Goal: Task Accomplishment & Management: Use online tool/utility

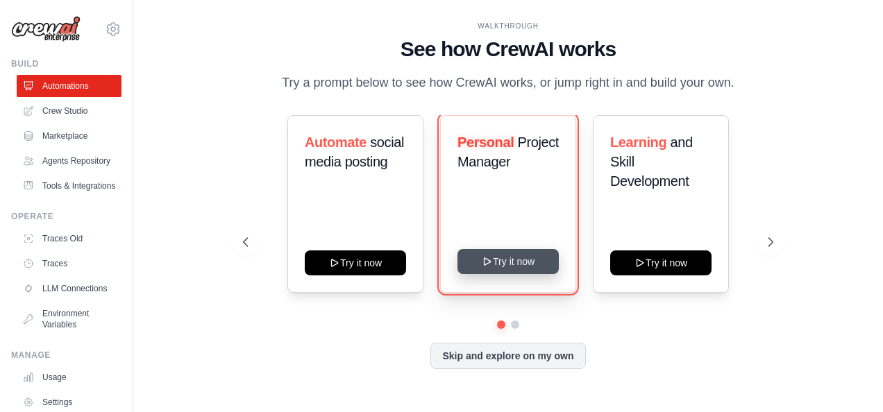
click at [524, 253] on button "Try it now" at bounding box center [507, 261] width 101 height 25
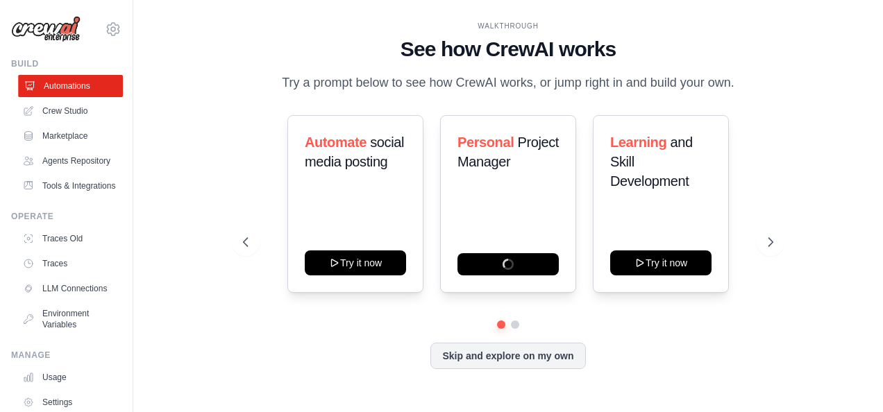
click at [81, 83] on link "Automations" at bounding box center [70, 86] width 105 height 22
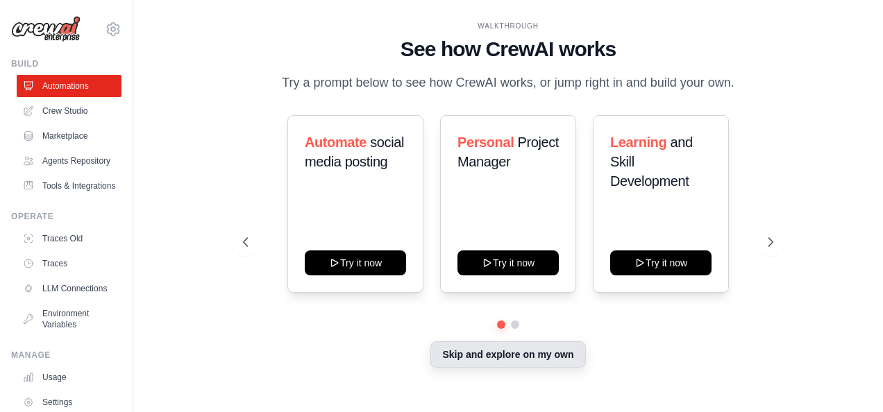
click at [511, 357] on button "Skip and explore on my own" at bounding box center [507, 354] width 155 height 26
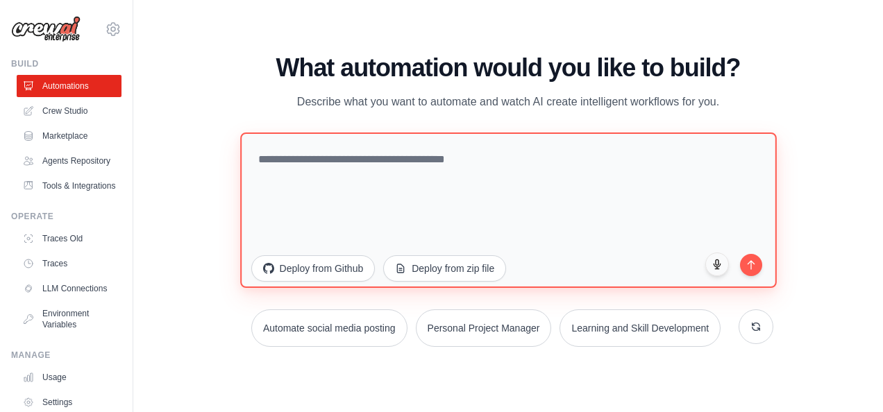
click at [329, 215] on textarea at bounding box center [508, 210] width 536 height 155
paste textarea "**********"
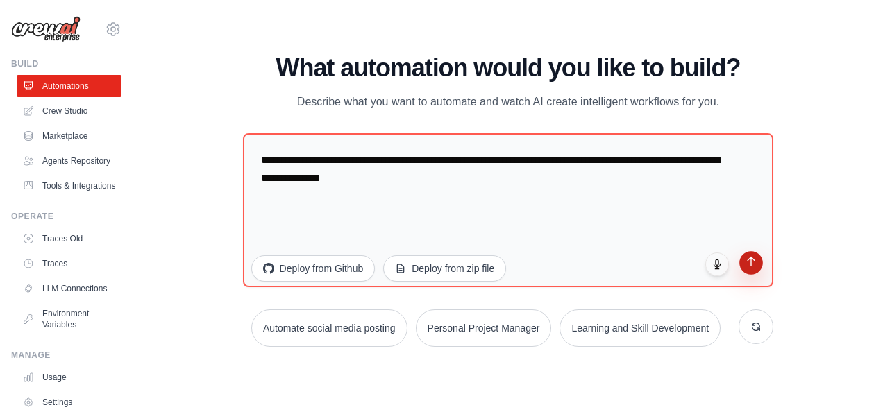
click at [750, 266] on icon "submit" at bounding box center [751, 262] width 12 height 12
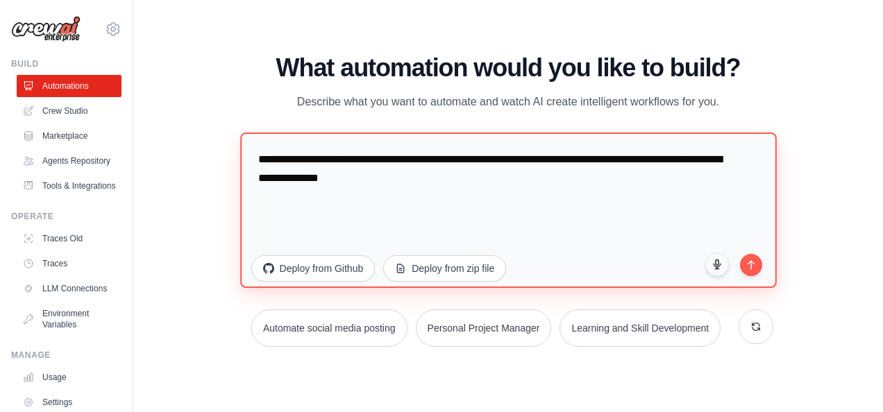
click at [417, 186] on textarea "**********" at bounding box center [508, 210] width 536 height 155
paste textarea "**********"
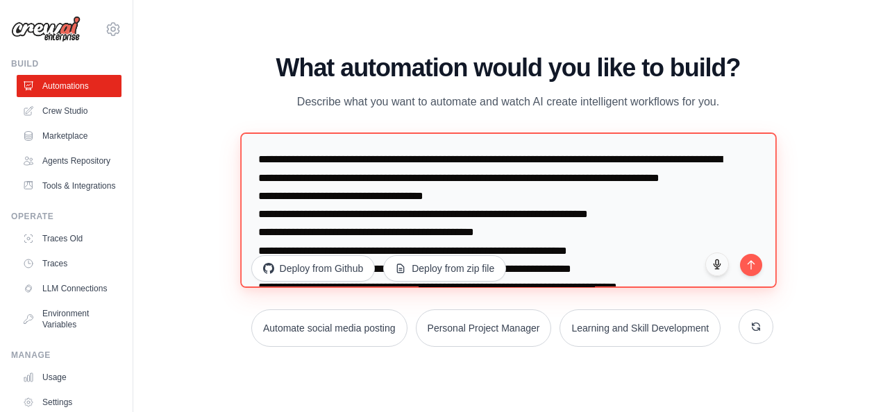
scroll to position [115, 0]
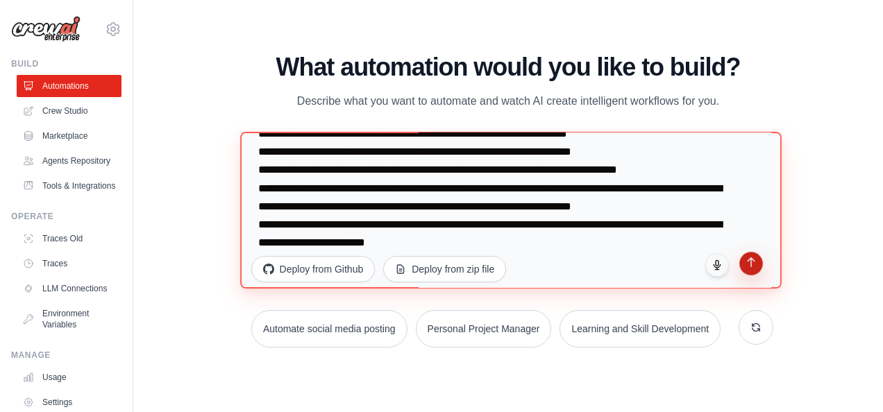
type textarea "**********"
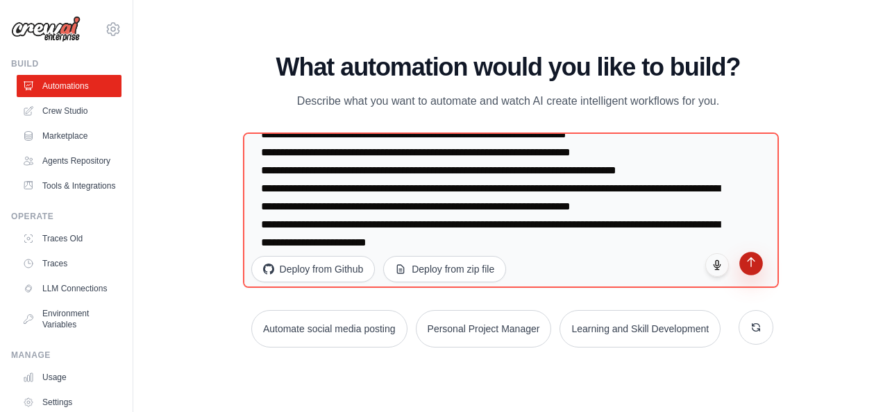
click at [754, 265] on icon "submit" at bounding box center [751, 263] width 12 height 12
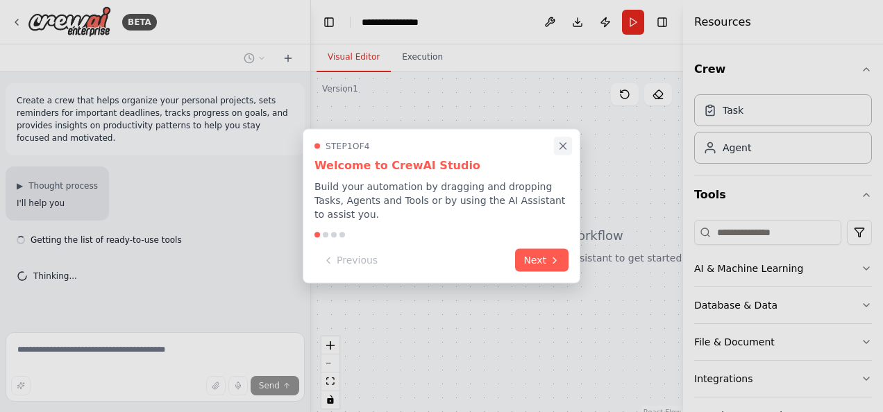
click at [566, 151] on icon "Close walkthrough" at bounding box center [563, 146] width 12 height 12
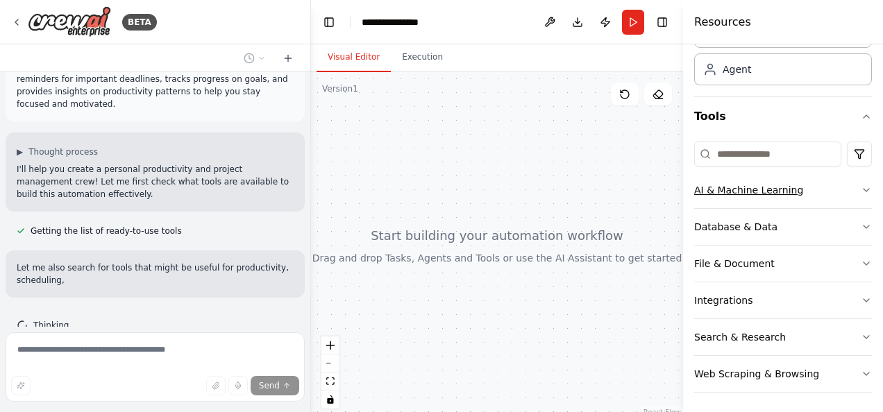
scroll to position [47, 0]
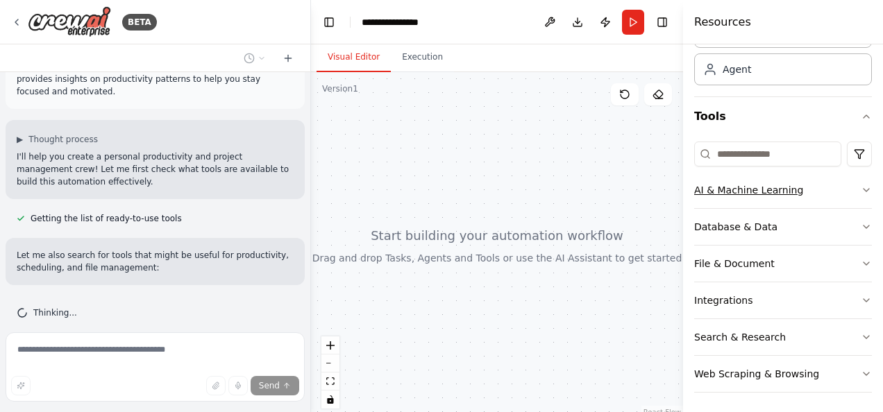
click at [722, 190] on div "AI & Machine Learning" at bounding box center [748, 190] width 109 height 14
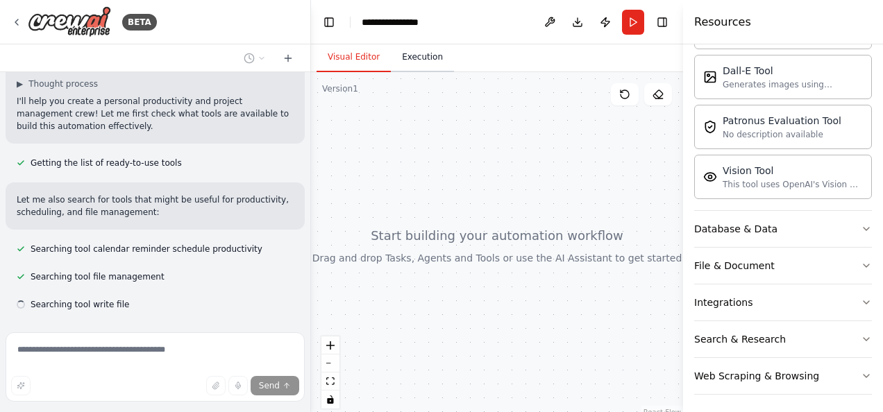
scroll to position [130, 0]
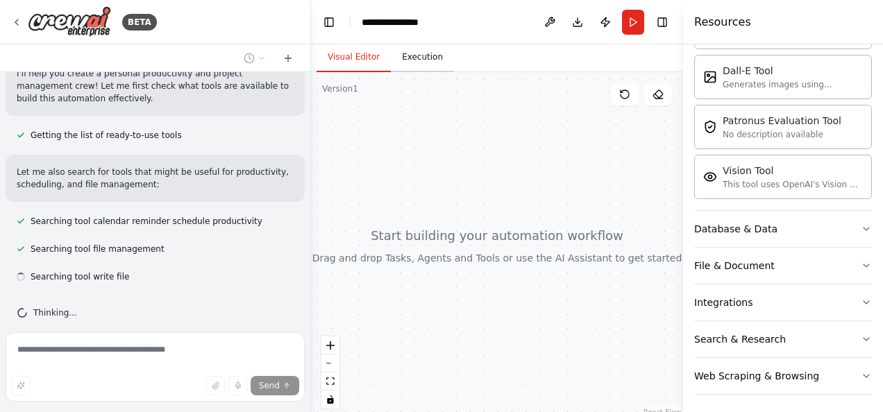
click at [406, 58] on button "Execution" at bounding box center [422, 57] width 63 height 29
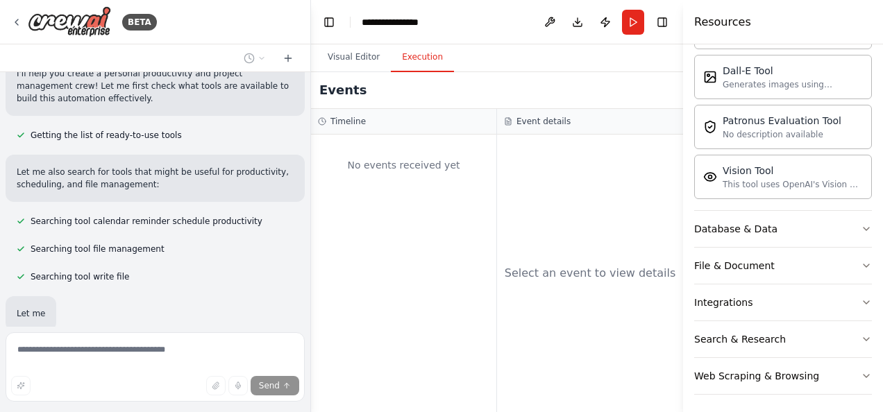
scroll to position [203, 0]
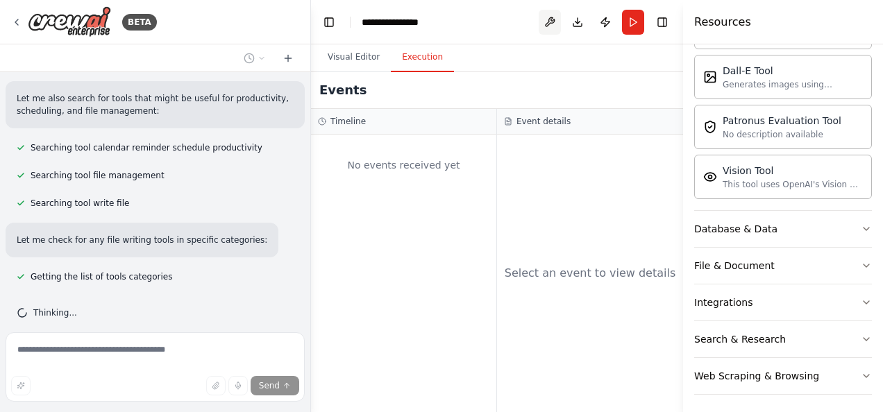
click at [549, 14] on button at bounding box center [550, 22] width 22 height 25
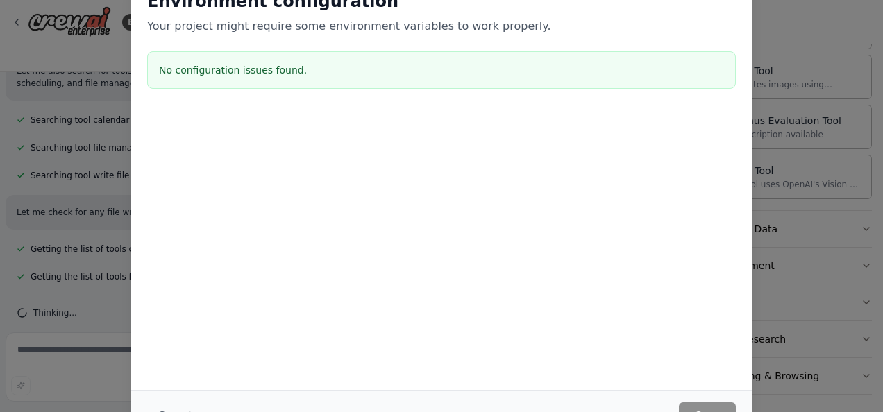
scroll to position [259, 0]
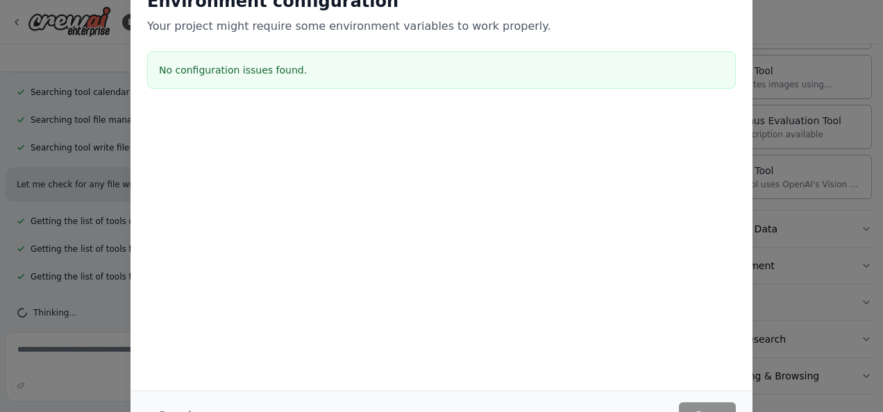
click at [820, 65] on div "Environment configuration Your project might require some environment variables…" at bounding box center [441, 206] width 883 height 412
click at [801, 49] on div "Environment configuration Your project might require some environment variables…" at bounding box center [441, 206] width 883 height 412
click at [106, 31] on div "Environment configuration Your project might require some environment variables…" at bounding box center [441, 206] width 883 height 412
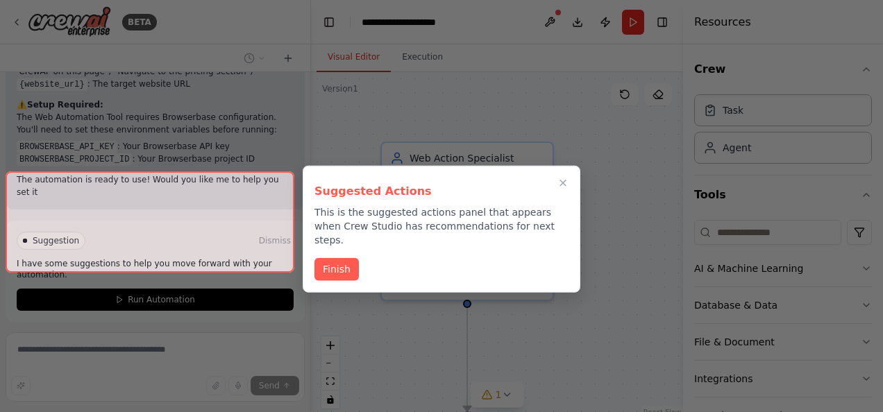
scroll to position [1412, 0]
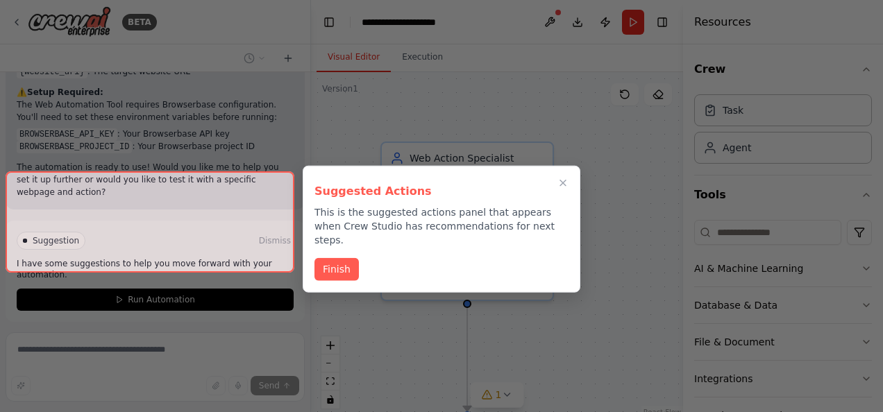
click at [160, 251] on div at bounding box center [150, 221] width 289 height 101
click at [340, 257] on button "Finish" at bounding box center [336, 268] width 44 height 23
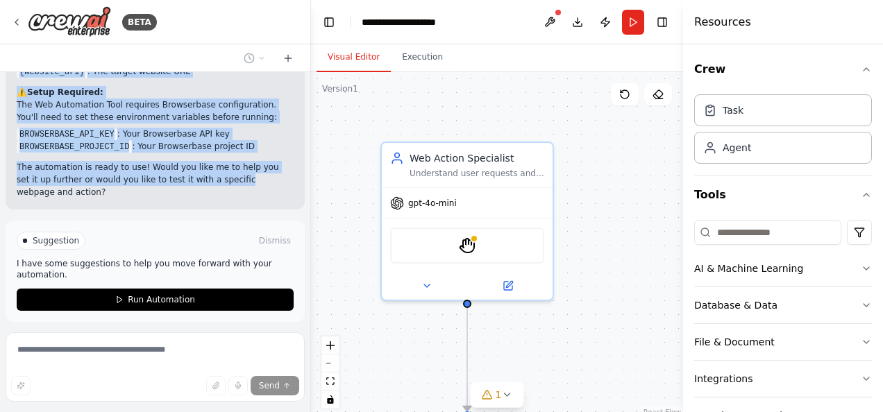
drag, startPoint x: 32, startPoint y: 117, endPoint x: 193, endPoint y: 137, distance: 162.4
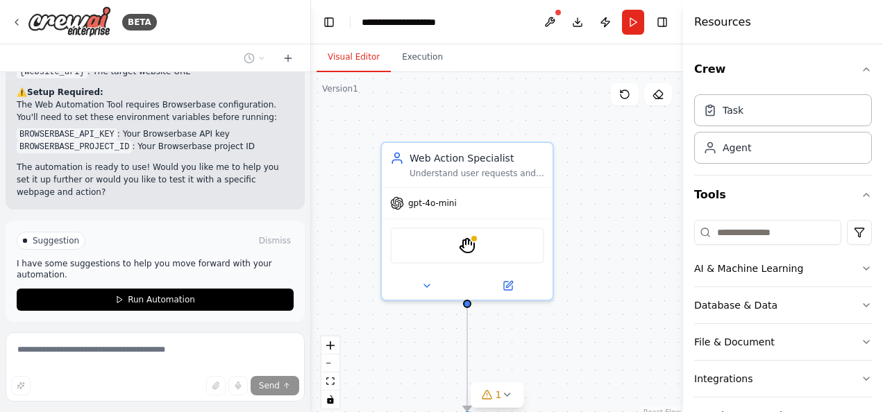
drag, startPoint x: 193, startPoint y: 137, endPoint x: 167, endPoint y: 189, distance: 57.7
click at [167, 232] on div "Suggestion Dismiss" at bounding box center [155, 241] width 277 height 18
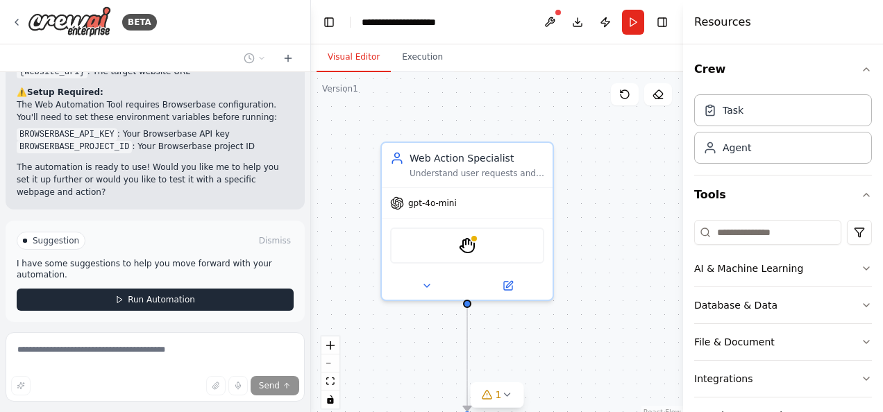
click at [133, 294] on span "Run Automation" at bounding box center [161, 299] width 67 height 11
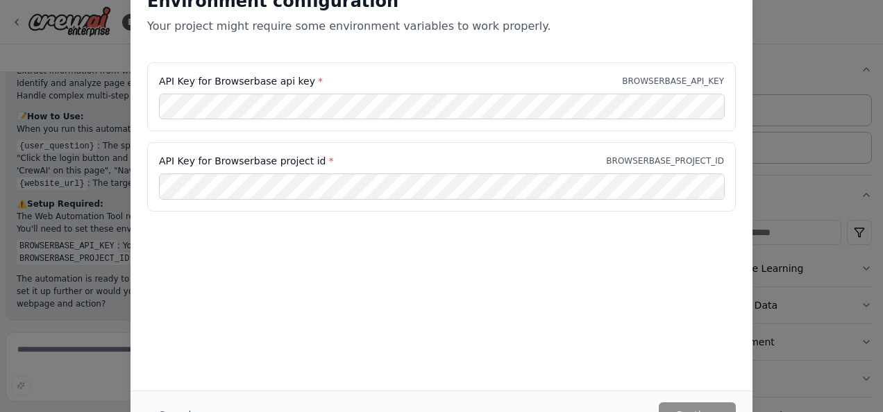
click at [777, 39] on div "Environment configuration Your project might require some environment variables…" at bounding box center [441, 206] width 883 height 412
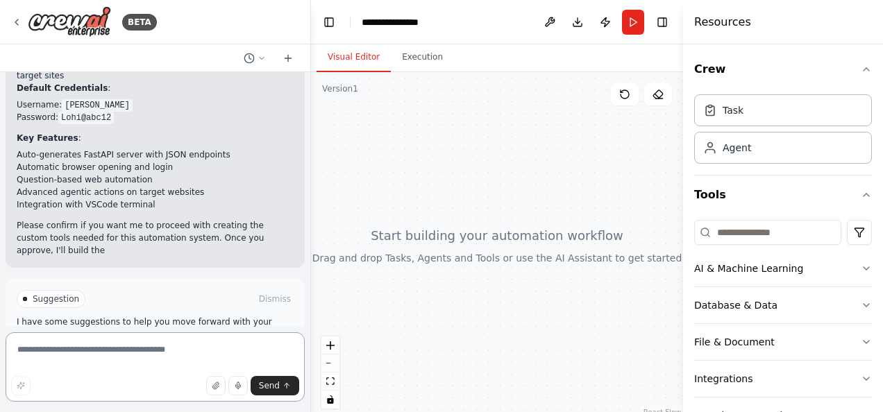
scroll to position [952, 0]
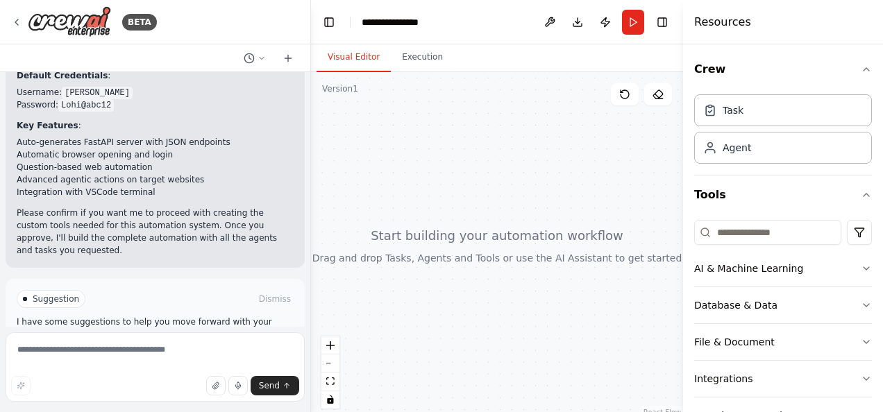
click at [182, 353] on span "Enable coding skills" at bounding box center [161, 358] width 82 height 11
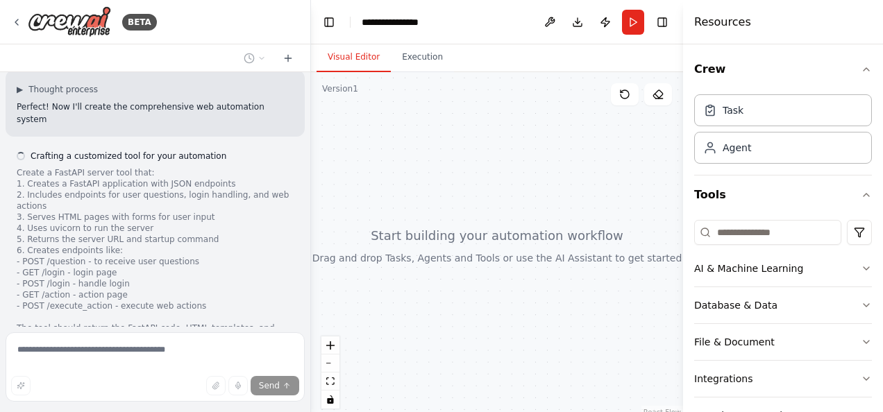
scroll to position [1174, 0]
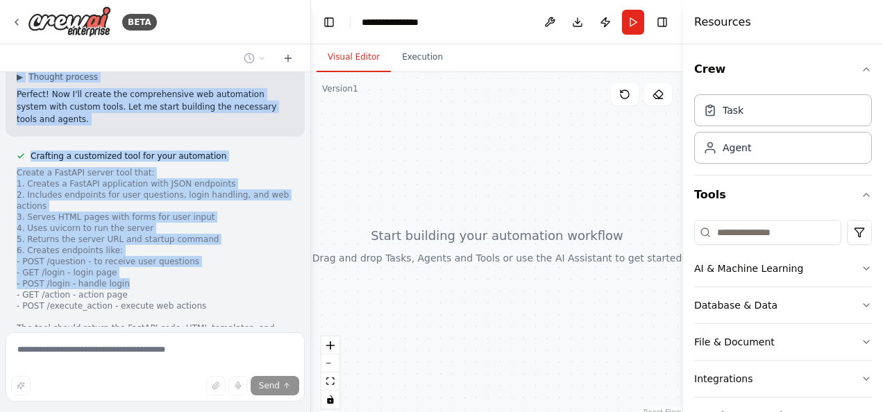
drag, startPoint x: 17, startPoint y: 227, endPoint x: 216, endPoint y: 204, distance: 199.8
click at [216, 204] on div "I want to use CrewAI with agentic capabilities to automatically perform an acti…" at bounding box center [155, 199] width 310 height 255
click at [216, 204] on div "Create a FastAPI server tool that: 1. Creates a FastAPI application with JSON e…" at bounding box center [155, 256] width 277 height 178
click at [187, 205] on div "Create a FastAPI server tool that: 1. Creates a FastAPI application with JSON e…" at bounding box center [155, 256] width 277 height 178
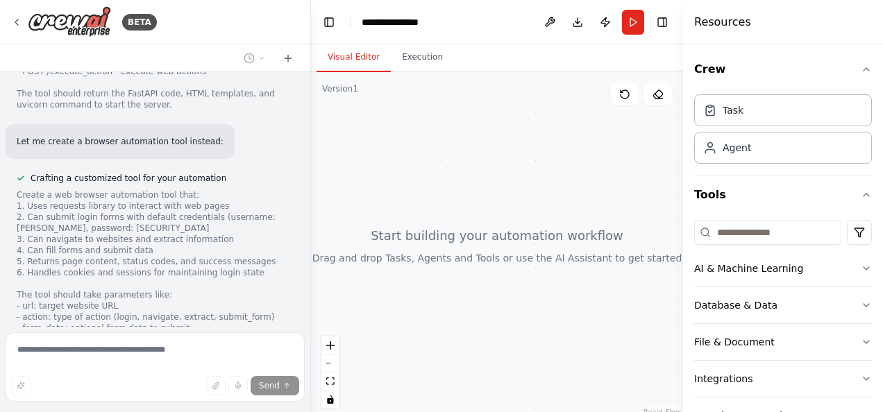
scroll to position [1480, 0]
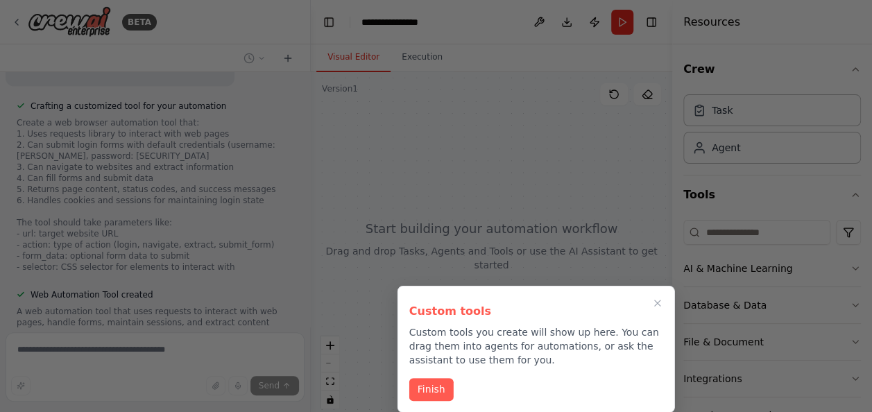
click at [195, 289] on div at bounding box center [436, 206] width 872 height 412
click at [659, 304] on icon "Close walkthrough" at bounding box center [658, 304] width 6 height 6
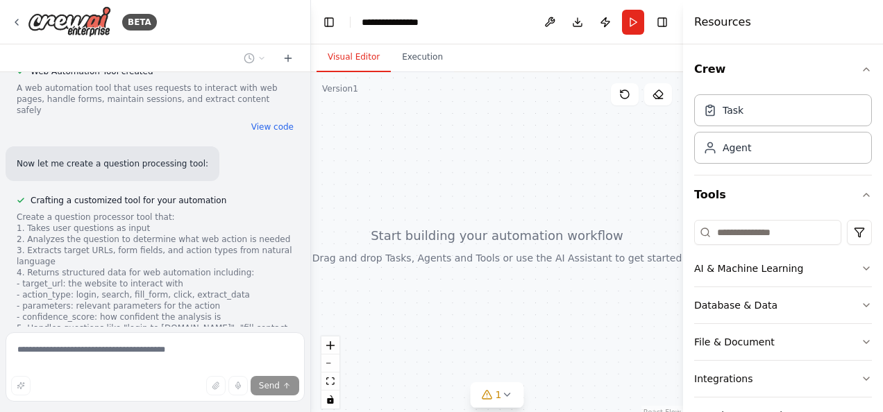
scroll to position [1776, 0]
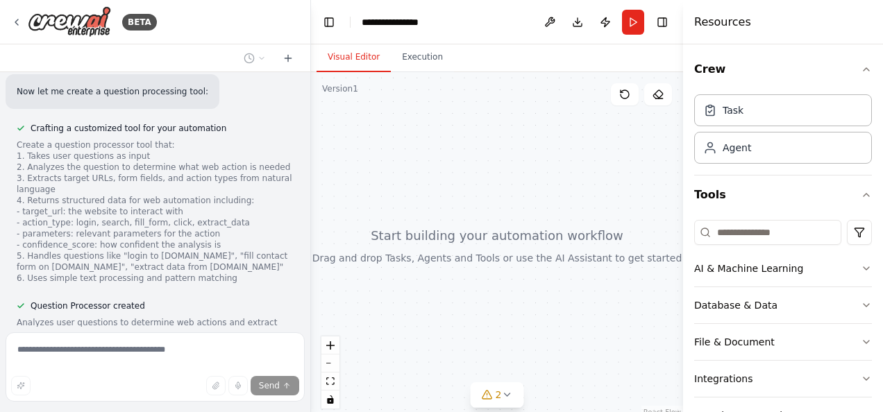
click at [267, 356] on button "View code" at bounding box center [272, 361] width 42 height 11
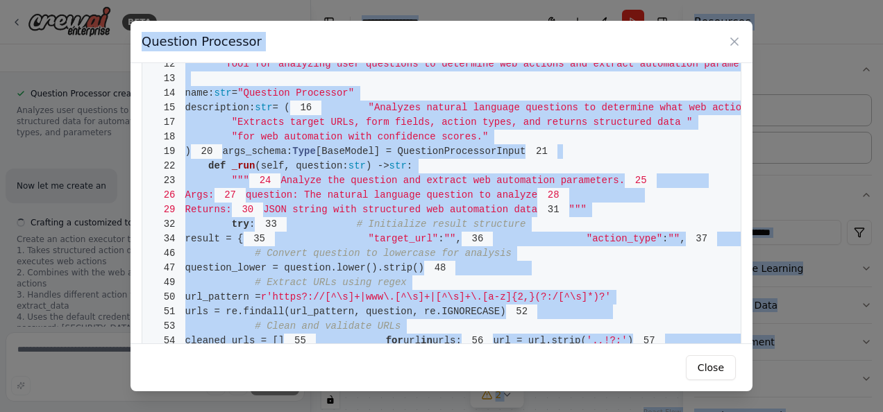
scroll to position [0, 0]
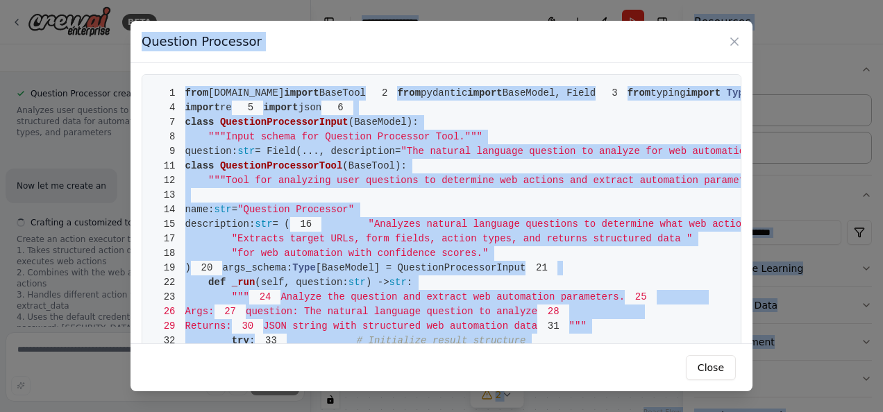
drag, startPoint x: 473, startPoint y: 303, endPoint x: 248, endPoint y: -51, distance: 420.3
click at [248, 0] on html "BETA I want to use CrewAI with agentic capabilities to automatically perform an…" at bounding box center [441, 206] width 883 height 412
copy body "**********"
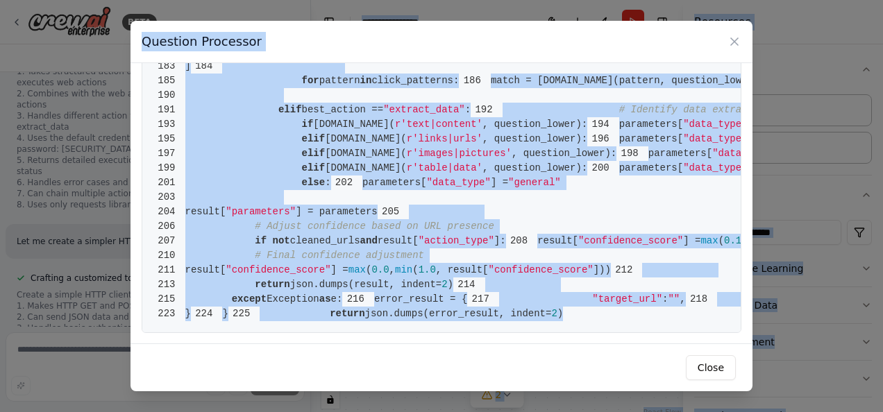
scroll to position [2180, 0]
click at [708, 366] on button "Close" at bounding box center [711, 367] width 50 height 25
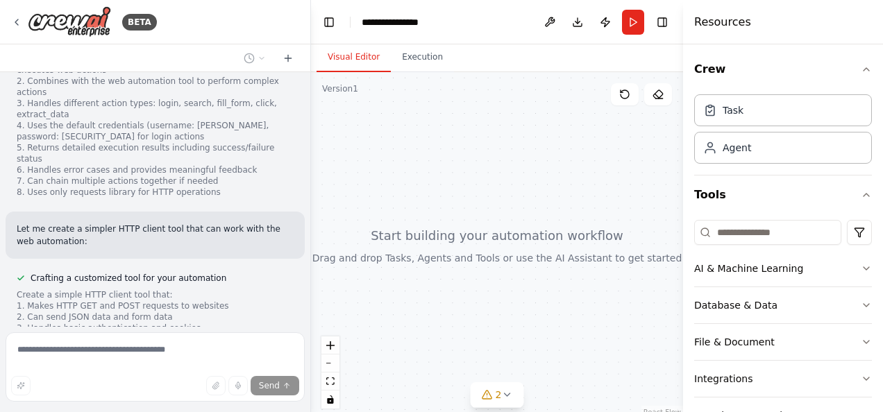
click at [158, 271] on div "Crafting a customized tool for your automation Create a simple HTTP client tool…" at bounding box center [123, 331] width 235 height 122
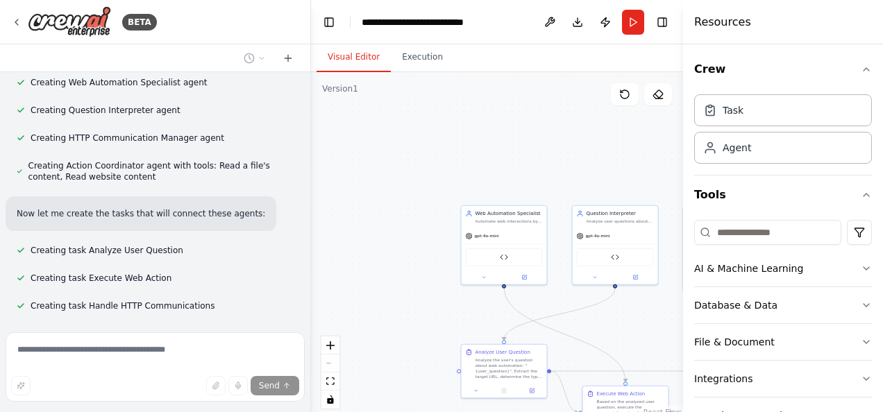
scroll to position [2809, 0]
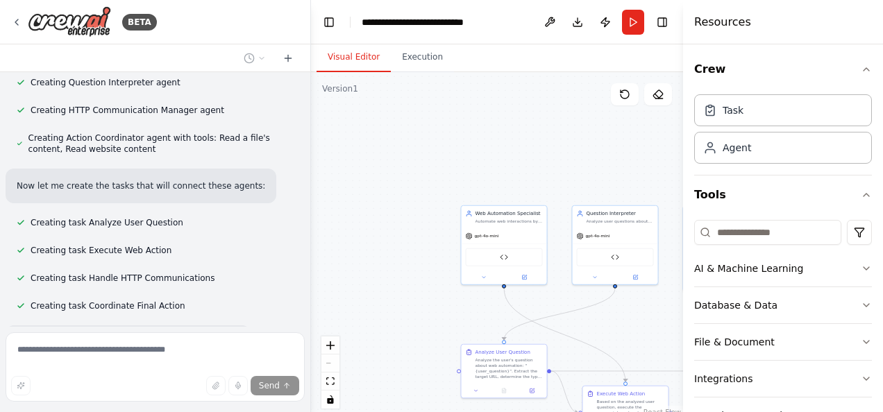
click at [333, 362] on div "React Flow controls" at bounding box center [330, 373] width 18 height 72
drag, startPoint x: 333, startPoint y: 362, endPoint x: 332, endPoint y: 344, distance: 17.4
click at [332, 344] on div "React Flow controls" at bounding box center [330, 373] width 18 height 72
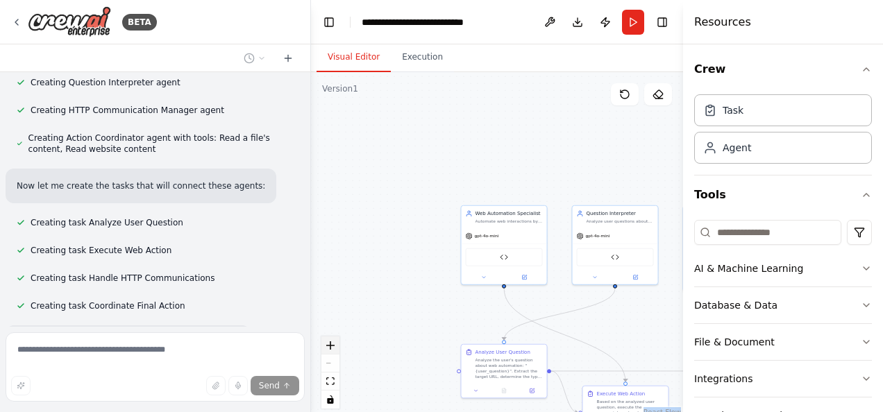
click at [332, 344] on icon "zoom in" at bounding box center [330, 345] width 8 height 8
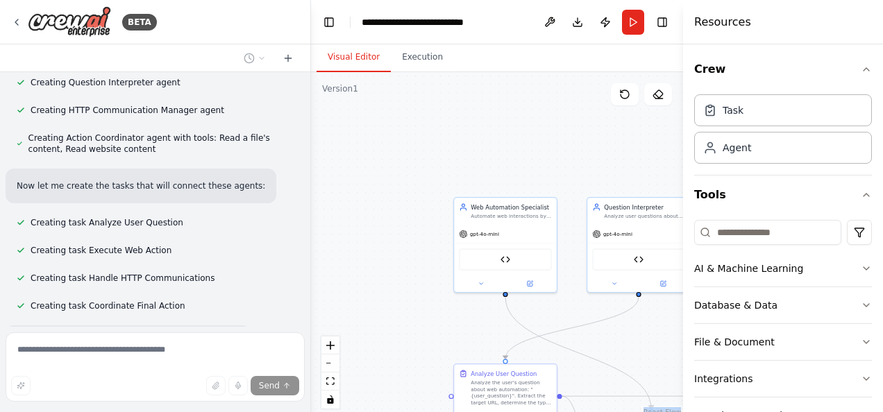
click at [662, 409] on link "React Flow" at bounding box center [661, 413] width 37 height 8
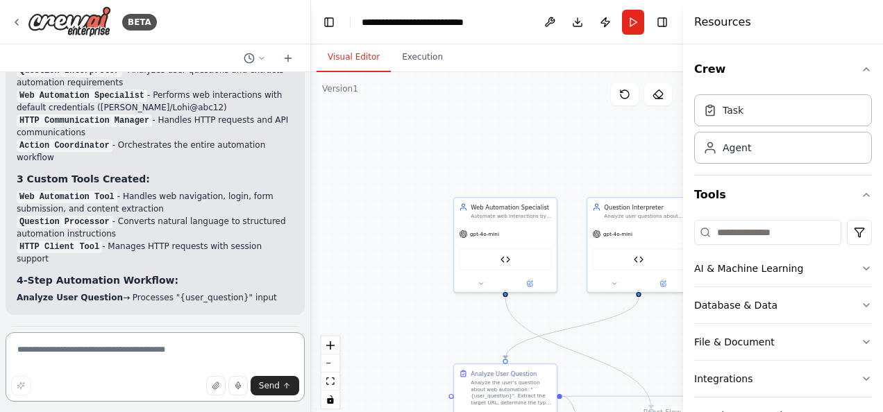
click at [60, 353] on textarea at bounding box center [155, 366] width 299 height 69
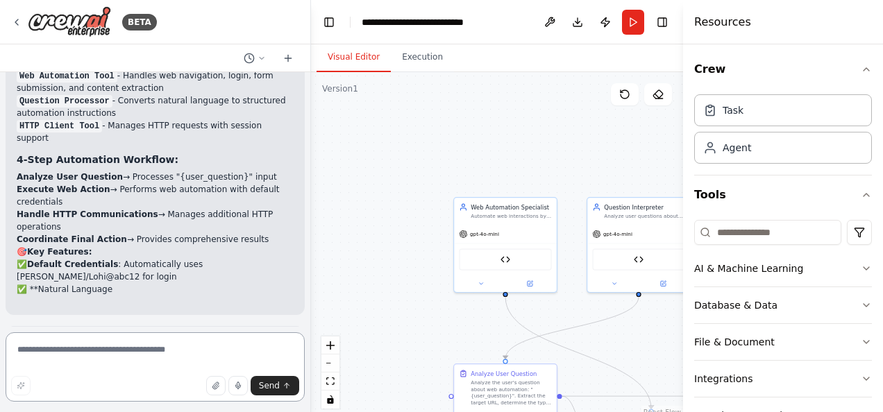
paste textarea "**********"
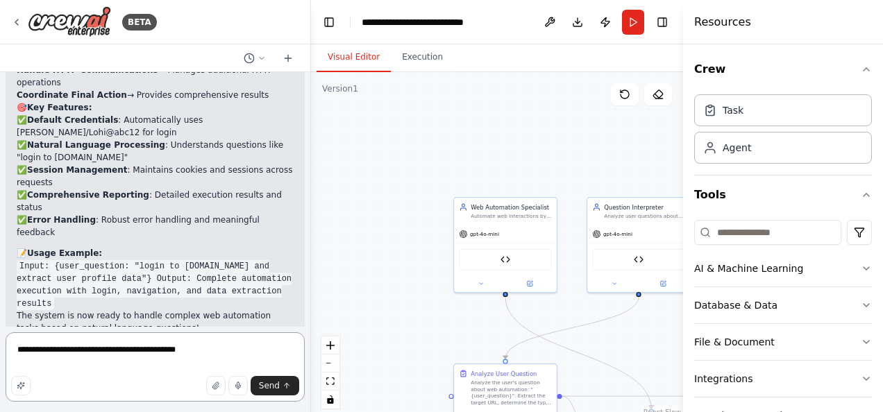
scroll to position [3522, 0]
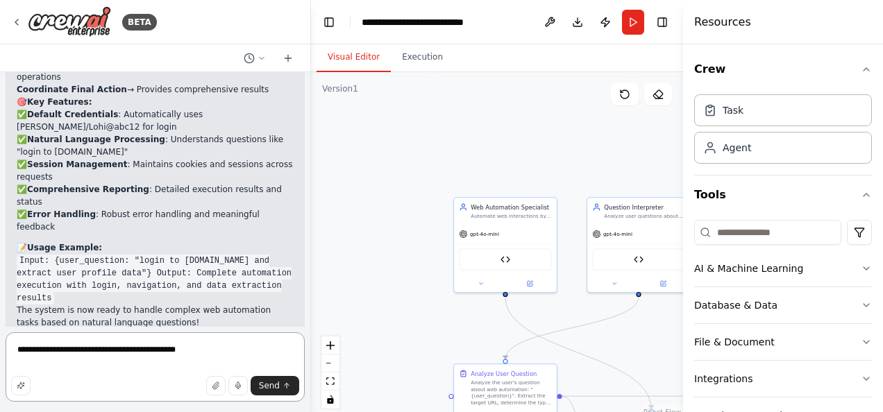
type textarea "**********"
click at [144, 362] on p "Would you like to test the automation with a specific web automation question?" at bounding box center [155, 374] width 277 height 25
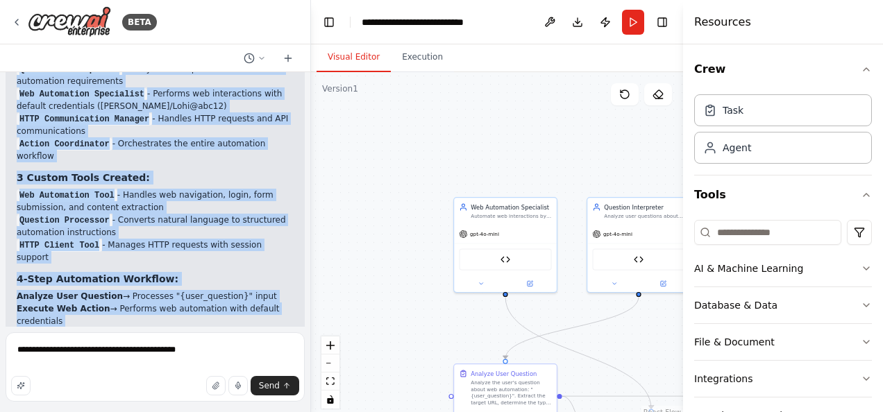
scroll to position [3255, 0]
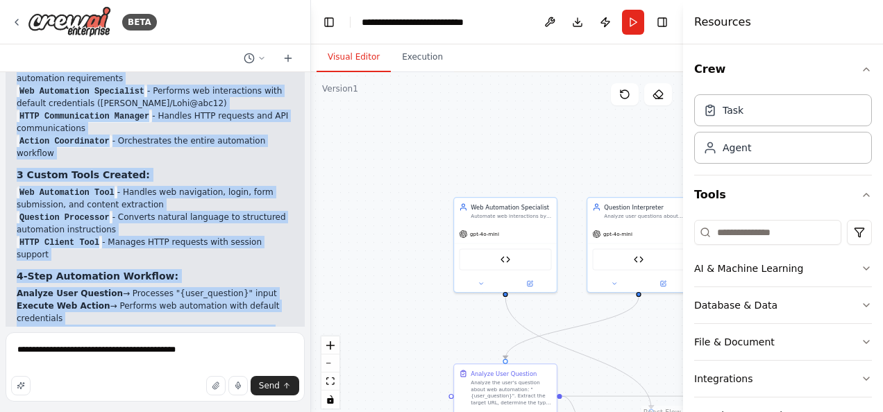
drag, startPoint x: 17, startPoint y: 223, endPoint x: 181, endPoint y: 307, distance: 184.7
click at [181, 307] on div "Perfect! I've successfully created your Agentic Web Automation System with Crew…" at bounding box center [155, 294] width 277 height 604
